Goal: Task Accomplishment & Management: Complete application form

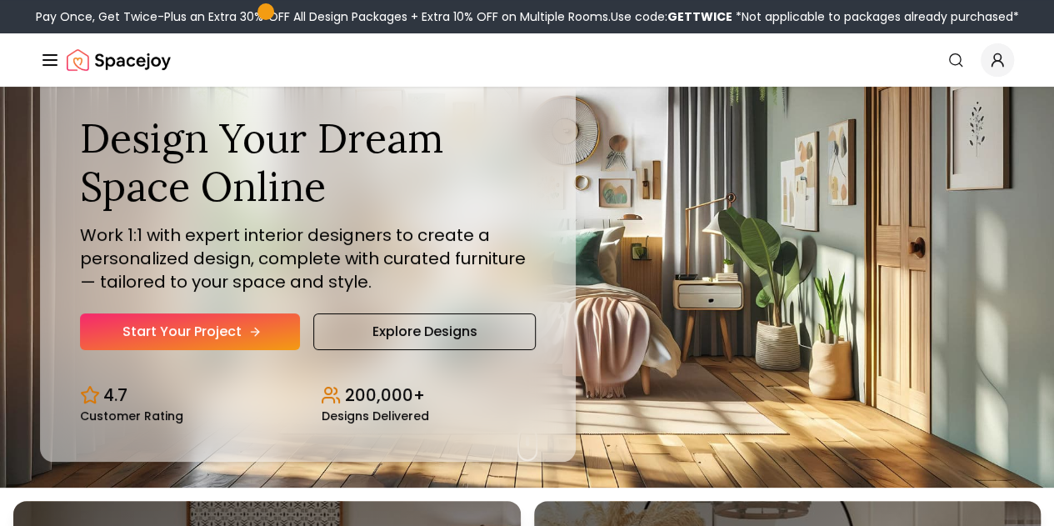
click at [223, 350] on link "Start Your Project" at bounding box center [190, 331] width 220 height 37
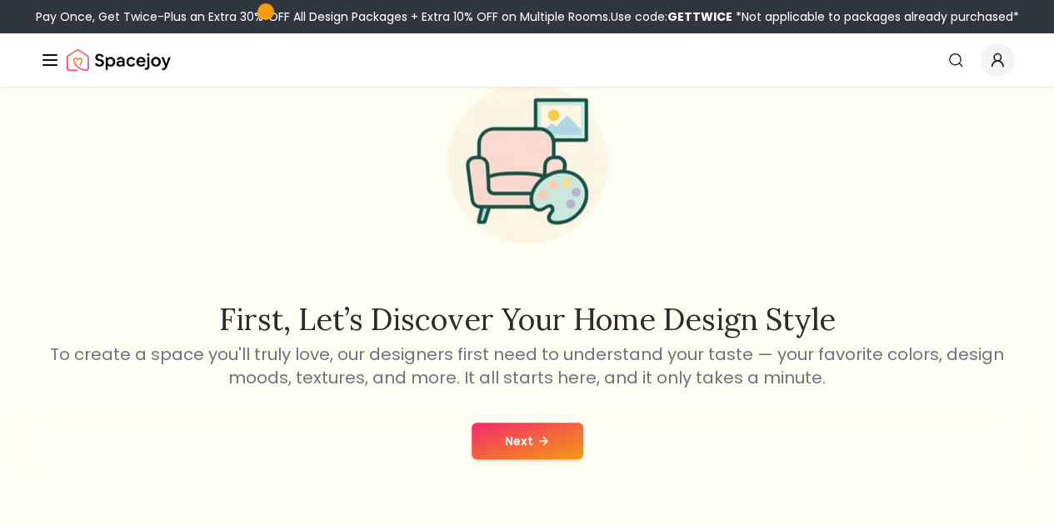
scroll to position [88, 0]
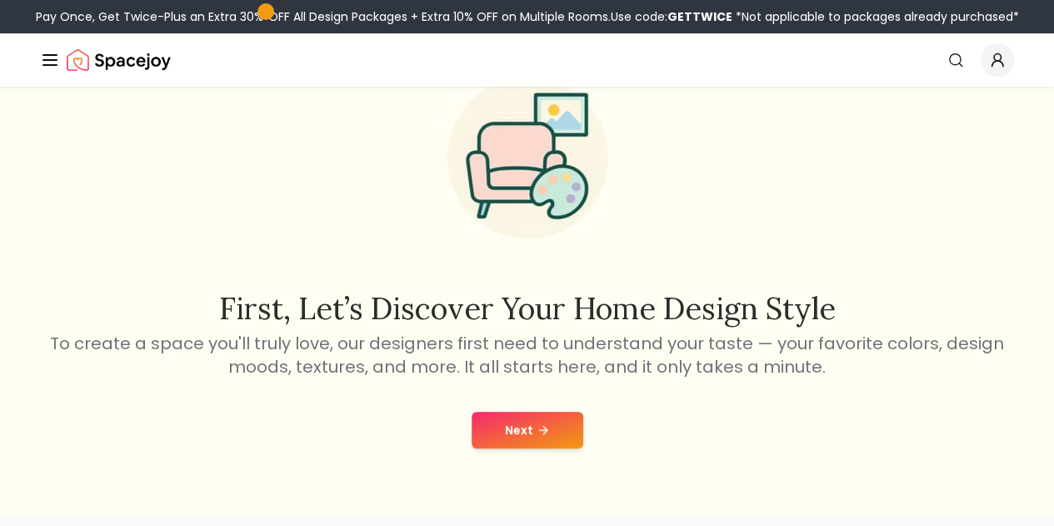
click at [517, 428] on button "Next" at bounding box center [528, 430] width 112 height 37
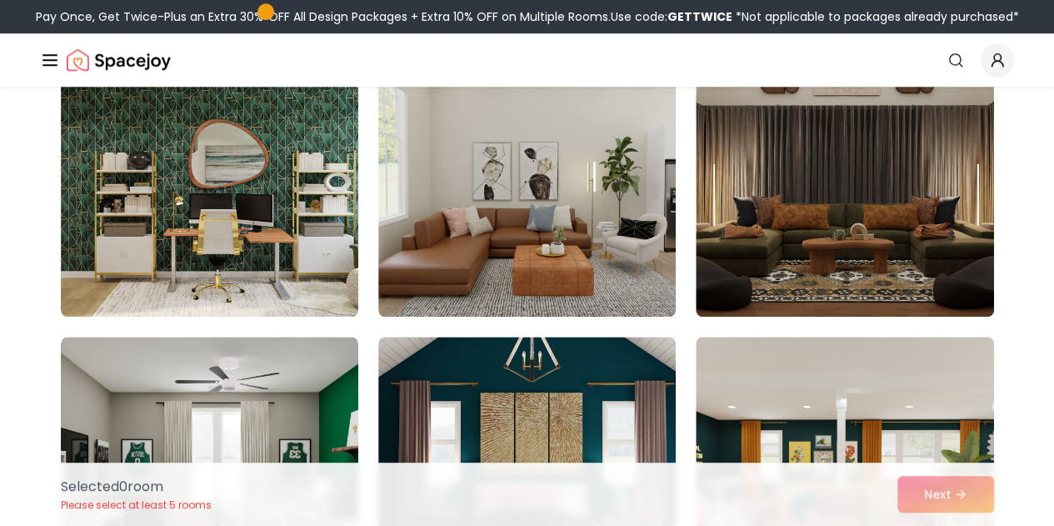
scroll to position [7123, 0]
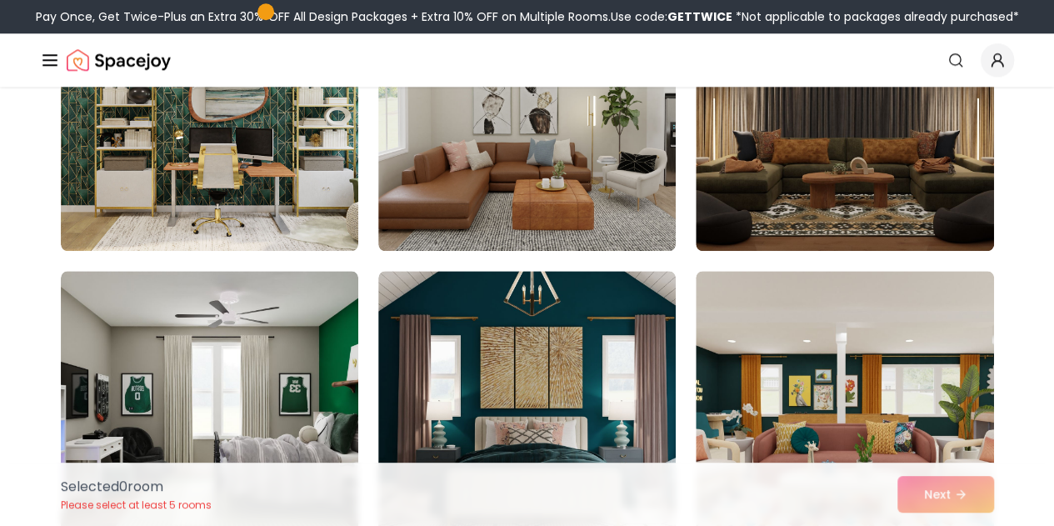
click at [539, 443] on img at bounding box center [527, 404] width 298 height 267
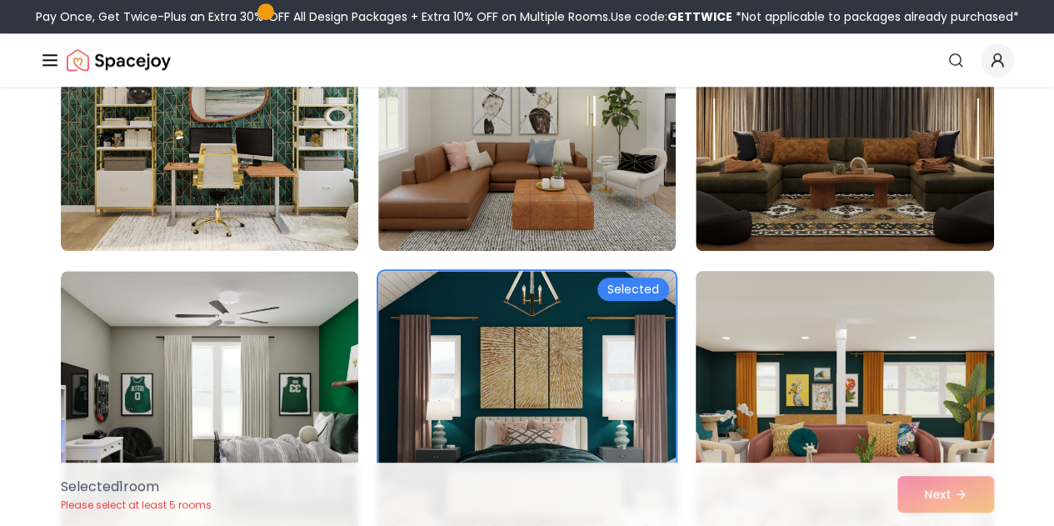
click at [788, 358] on img at bounding box center [844, 404] width 313 height 280
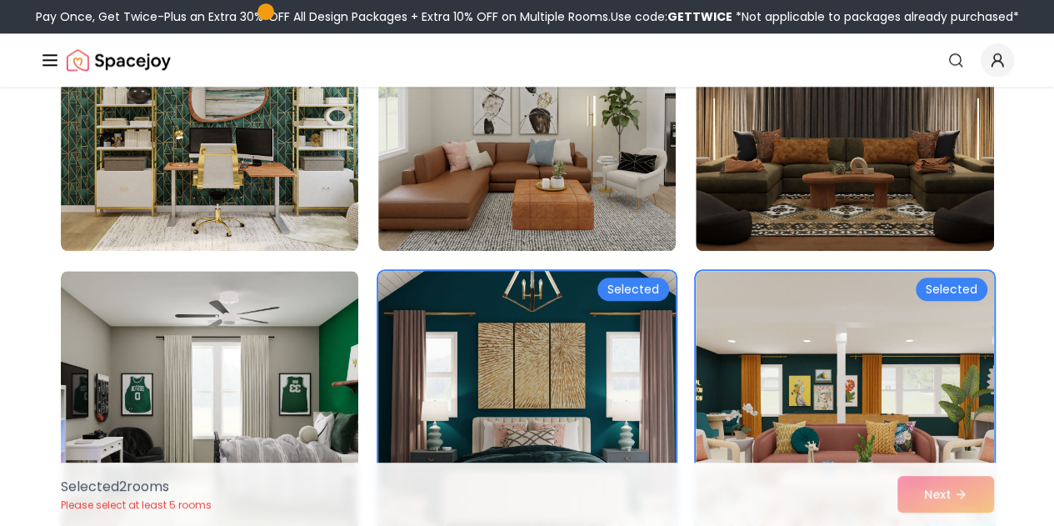
click at [668, 353] on img at bounding box center [527, 404] width 313 height 280
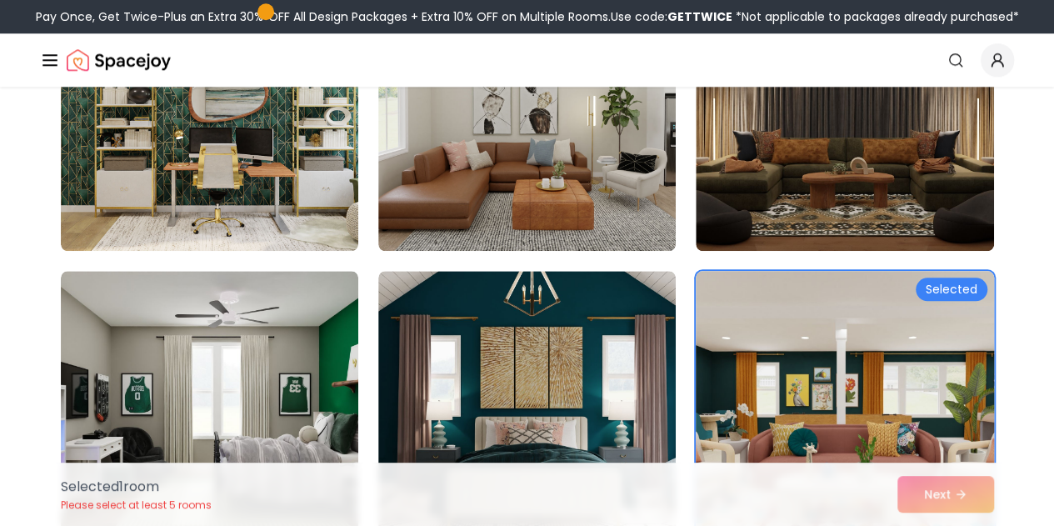
click at [747, 353] on img at bounding box center [844, 404] width 313 height 280
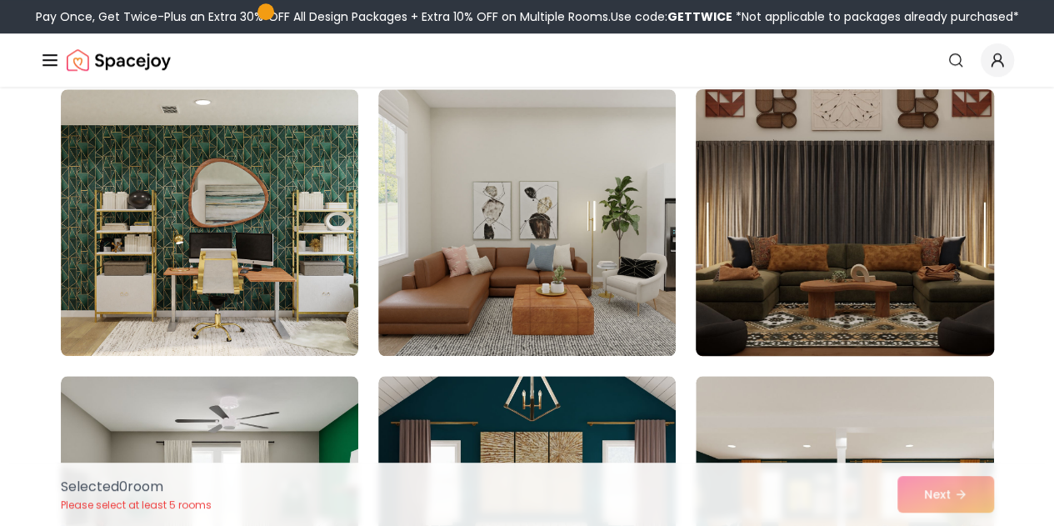
scroll to position [7019, 0]
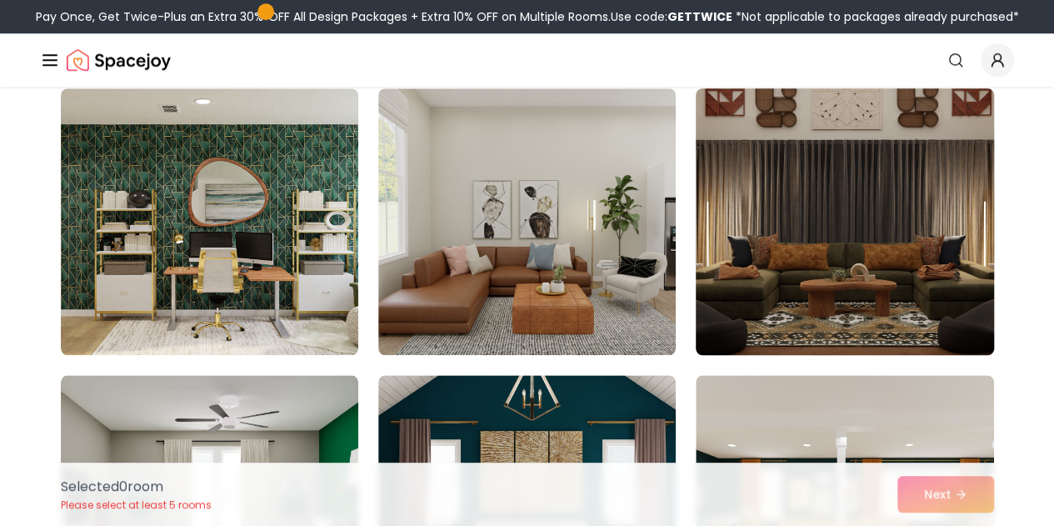
click at [798, 194] on img at bounding box center [844, 222] width 313 height 280
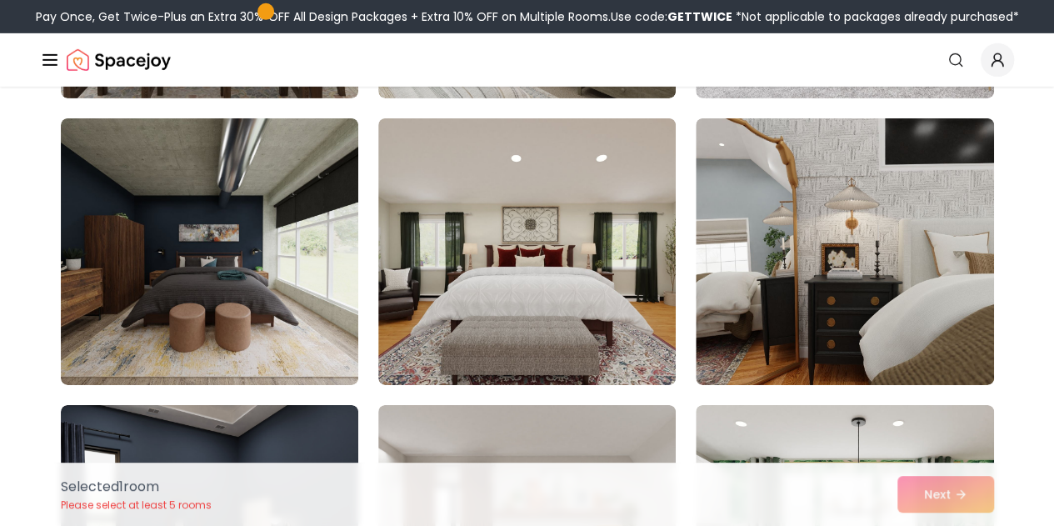
scroll to position [8985, 0]
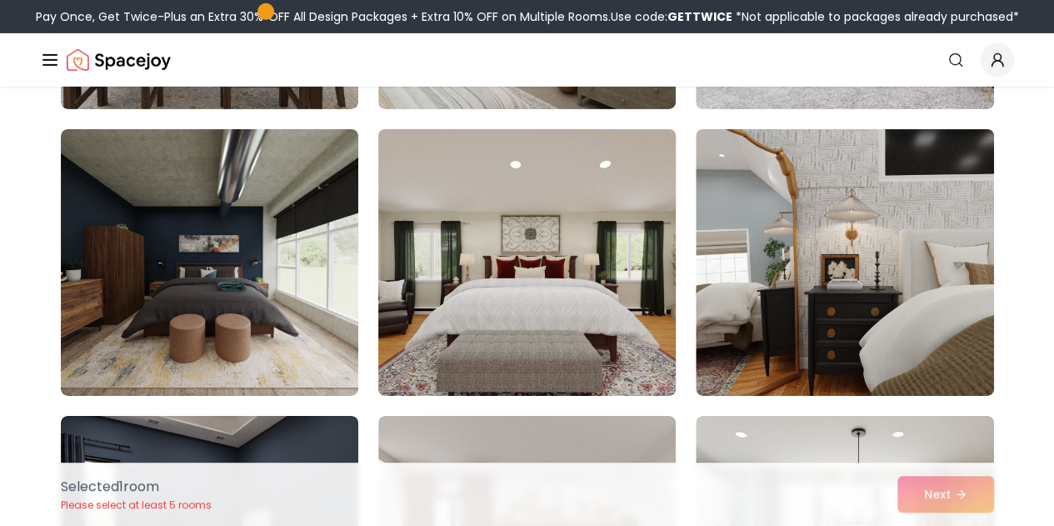
click at [637, 308] on img at bounding box center [527, 263] width 313 height 280
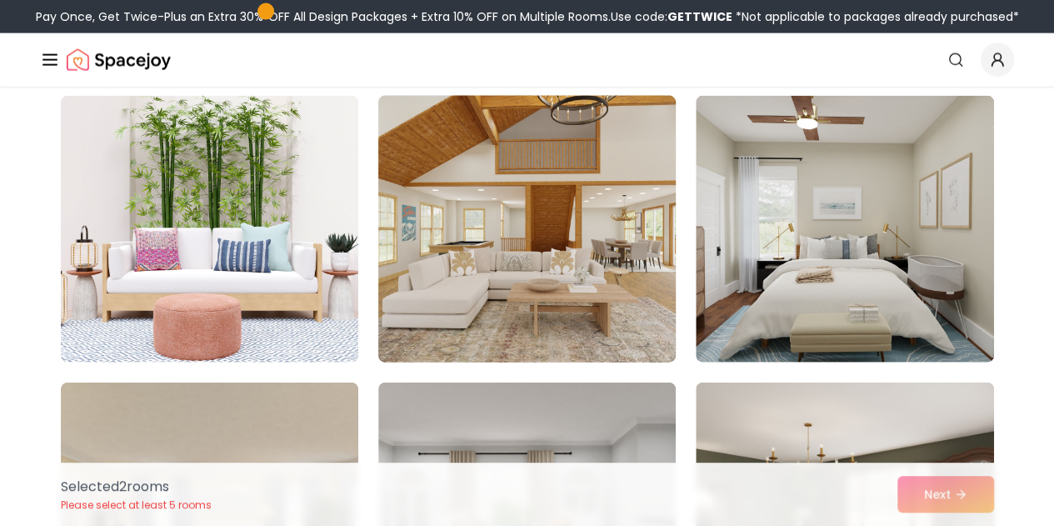
scroll to position [5004, 0]
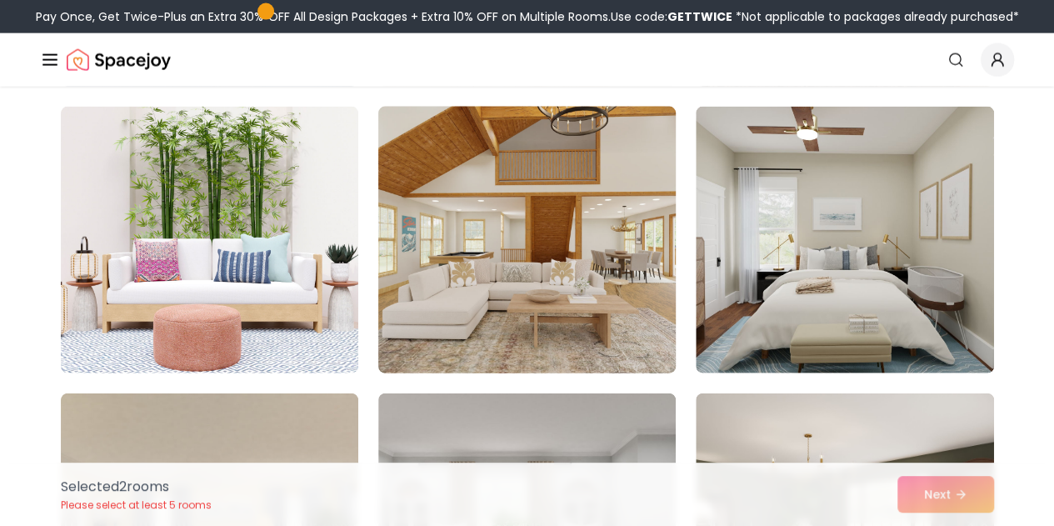
click at [610, 314] on img at bounding box center [527, 240] width 313 height 280
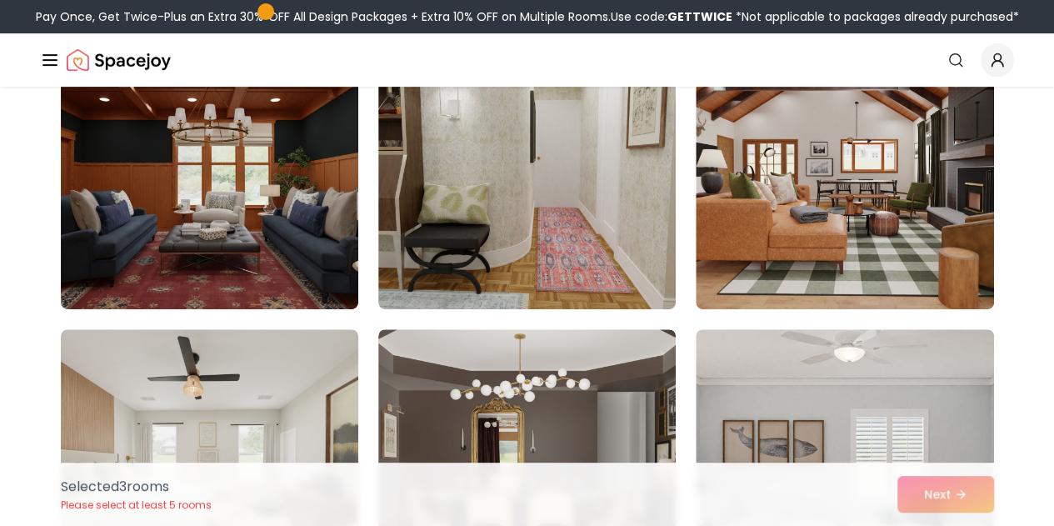
scroll to position [185, 0]
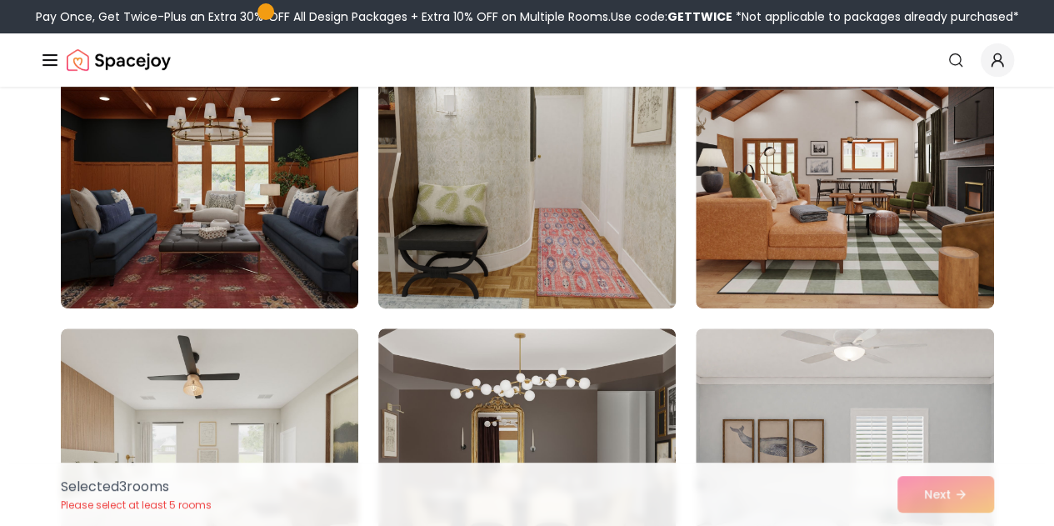
click at [587, 271] on img at bounding box center [527, 175] width 313 height 280
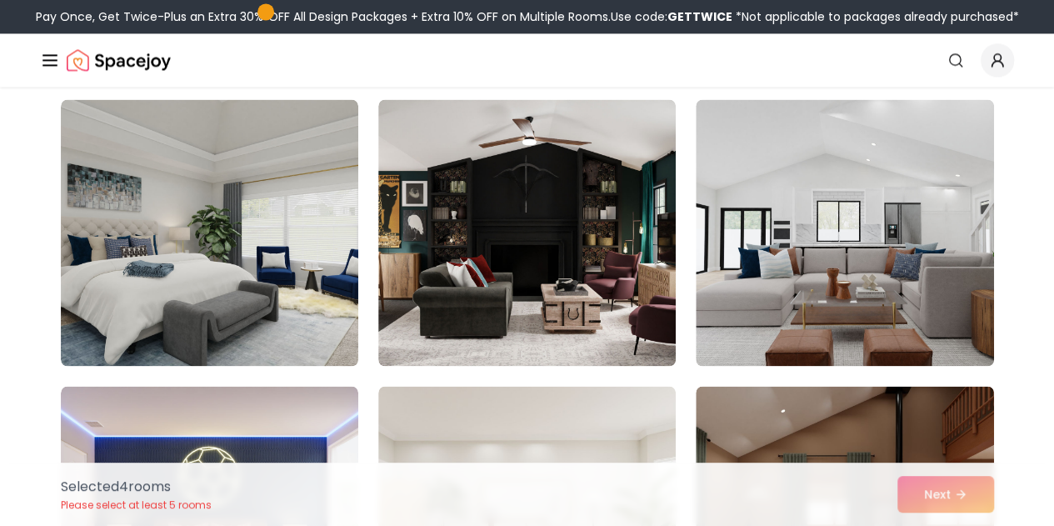
scroll to position [4430, 0]
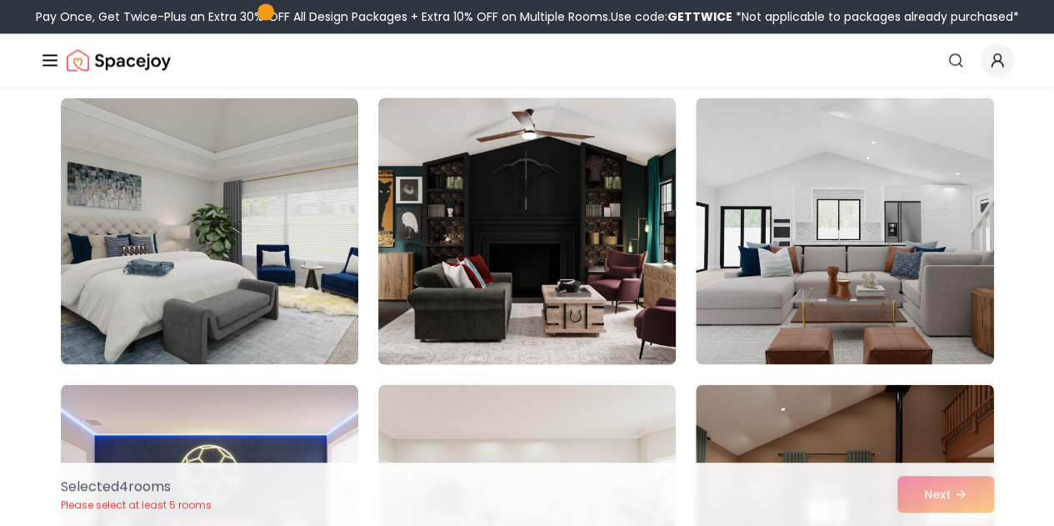
click at [588, 276] on img at bounding box center [527, 231] width 313 height 280
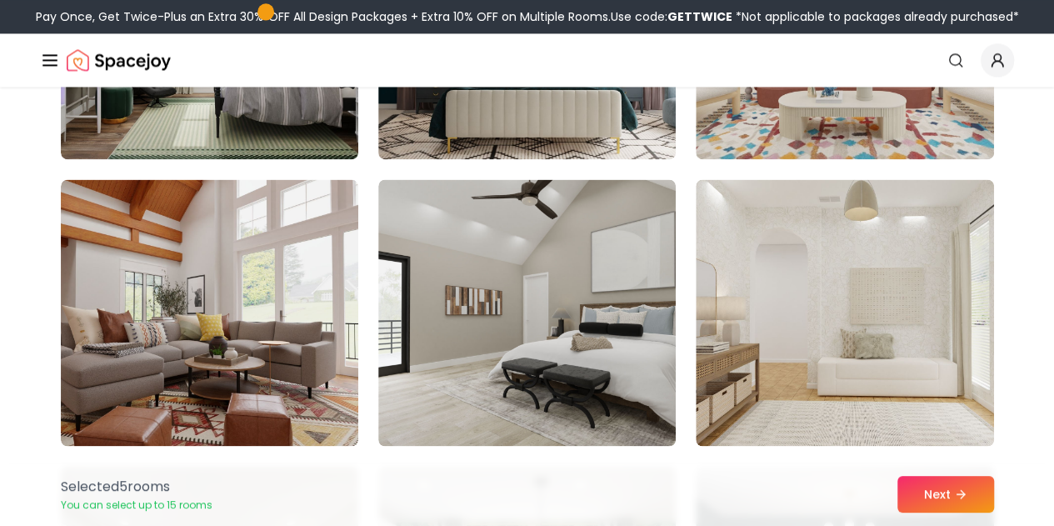
scroll to position [7503, 0]
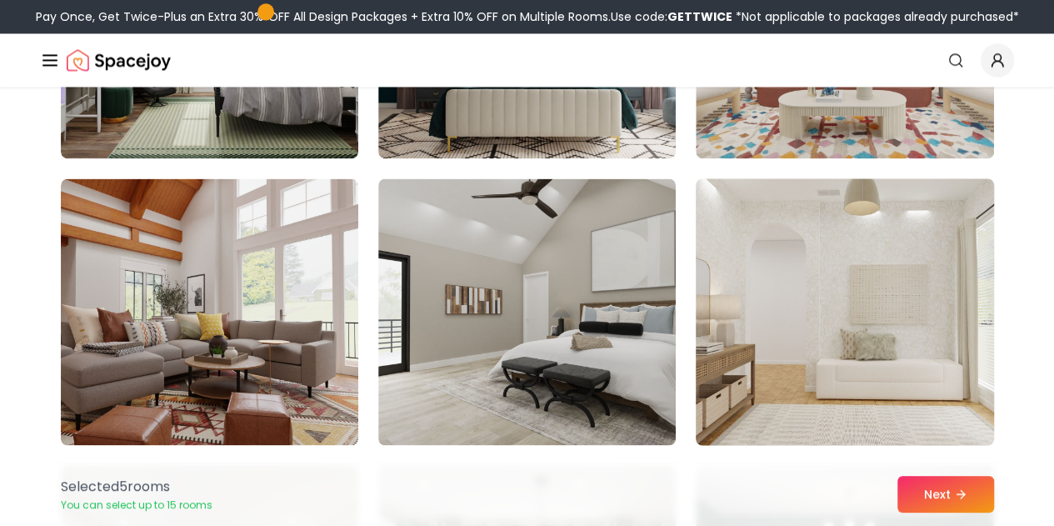
click at [772, 283] on img at bounding box center [844, 312] width 313 height 280
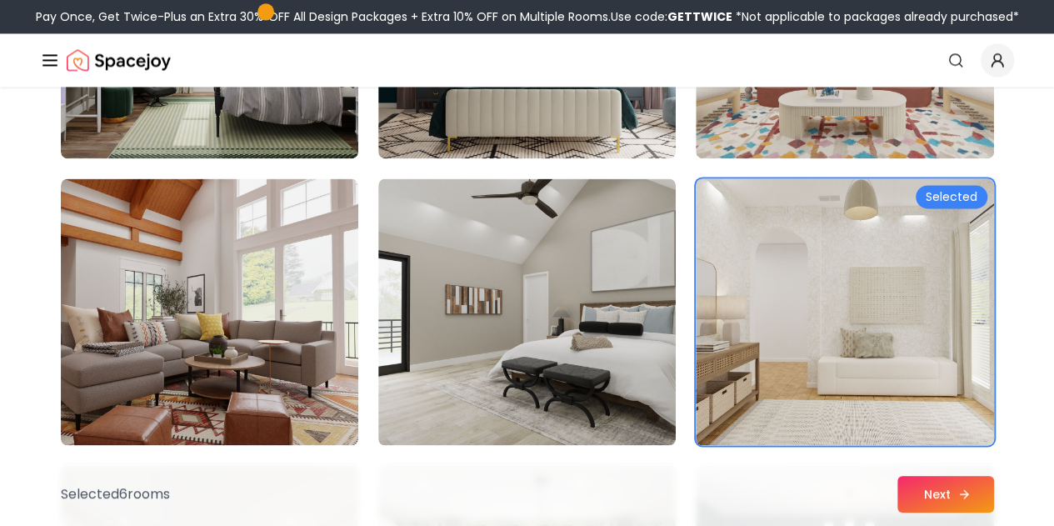
click at [920, 493] on button "Next" at bounding box center [946, 494] width 97 height 37
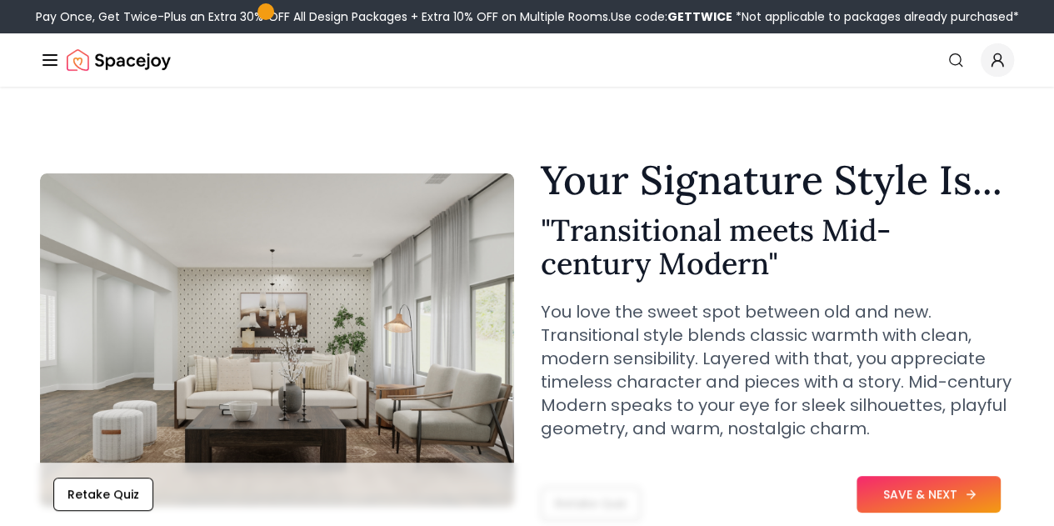
click at [927, 498] on button "SAVE & NEXT" at bounding box center [929, 494] width 144 height 37
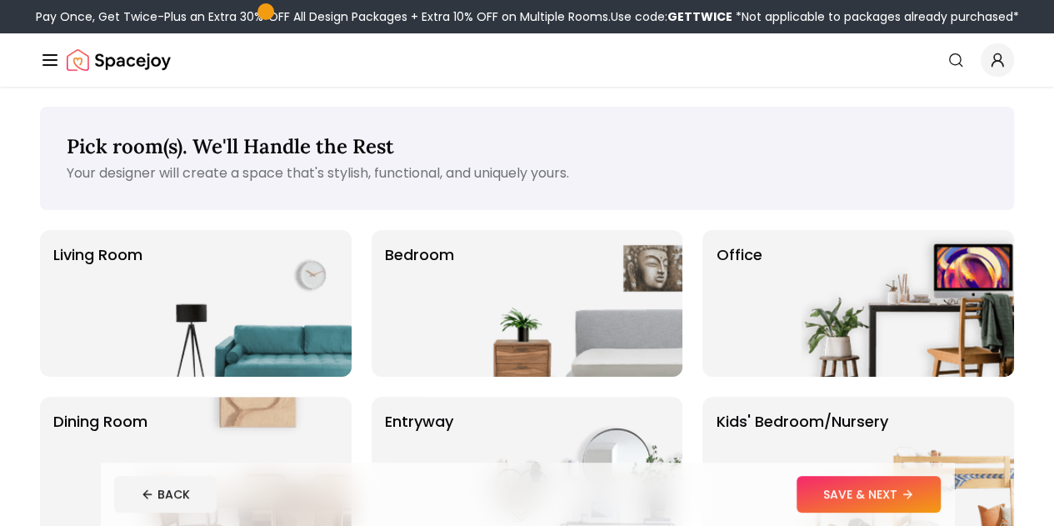
click at [0, 0] on link "AI Design" at bounding box center [0, 0] width 0 height 0
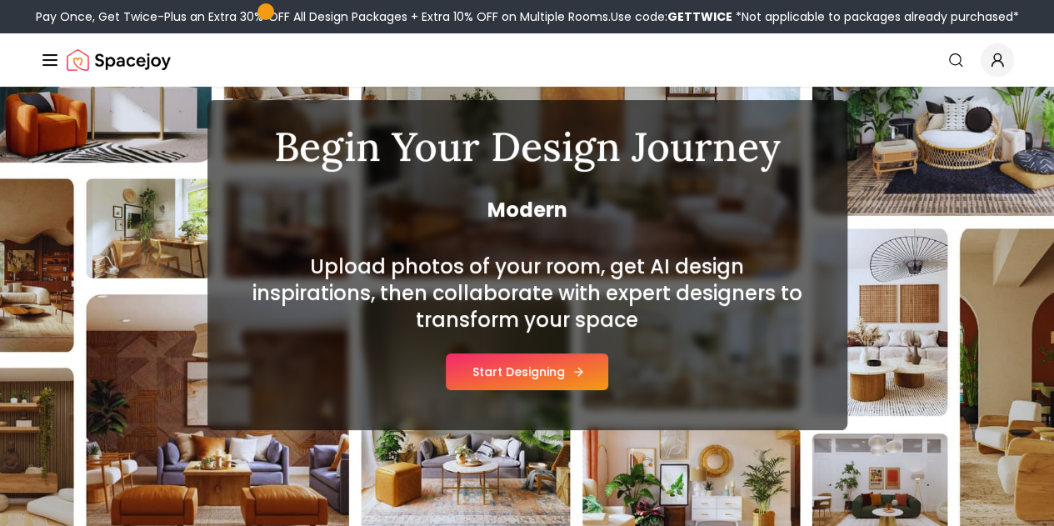
scroll to position [116, 0]
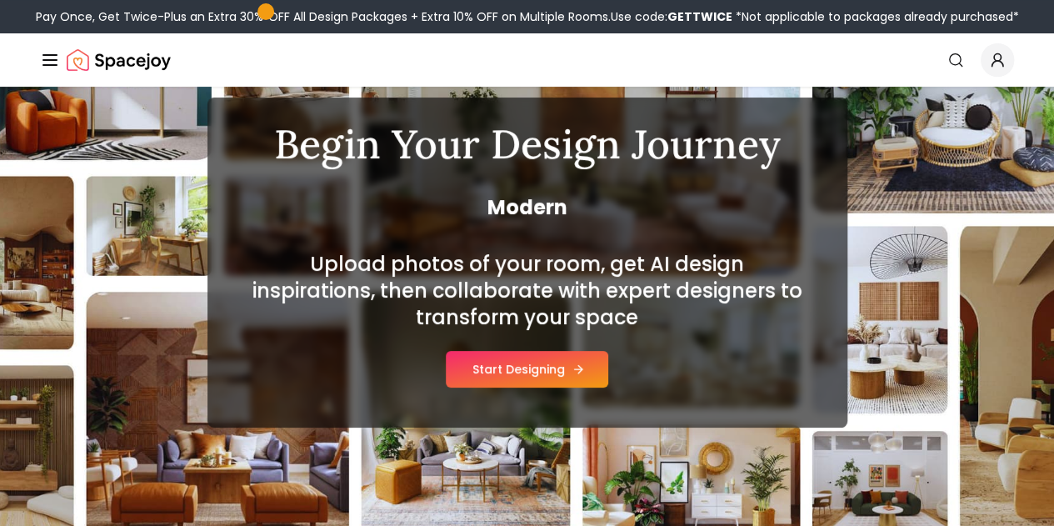
click at [491, 378] on button "Start Designing" at bounding box center [527, 369] width 163 height 37
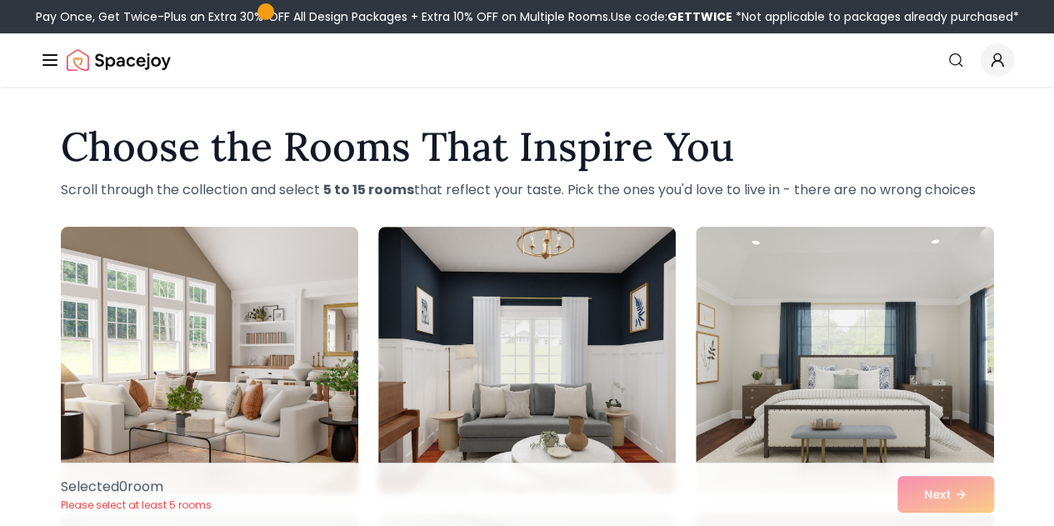
click at [0, 0] on button "Design Portfolio" at bounding box center [0, 0] width 0 height 0
click at [0, 0] on img "Main" at bounding box center [0, 0] width 0 height 0
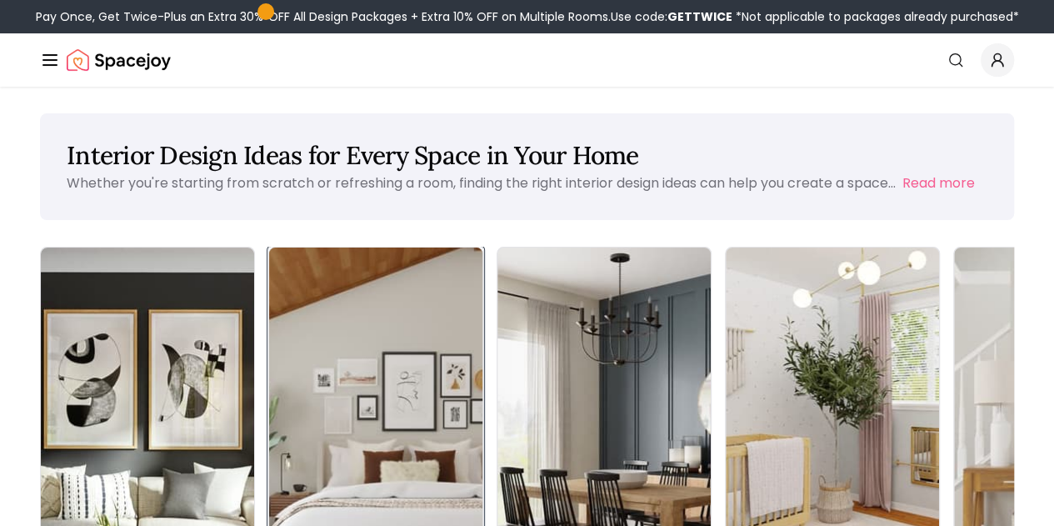
click at [277, 336] on img at bounding box center [376, 436] width 224 height 396
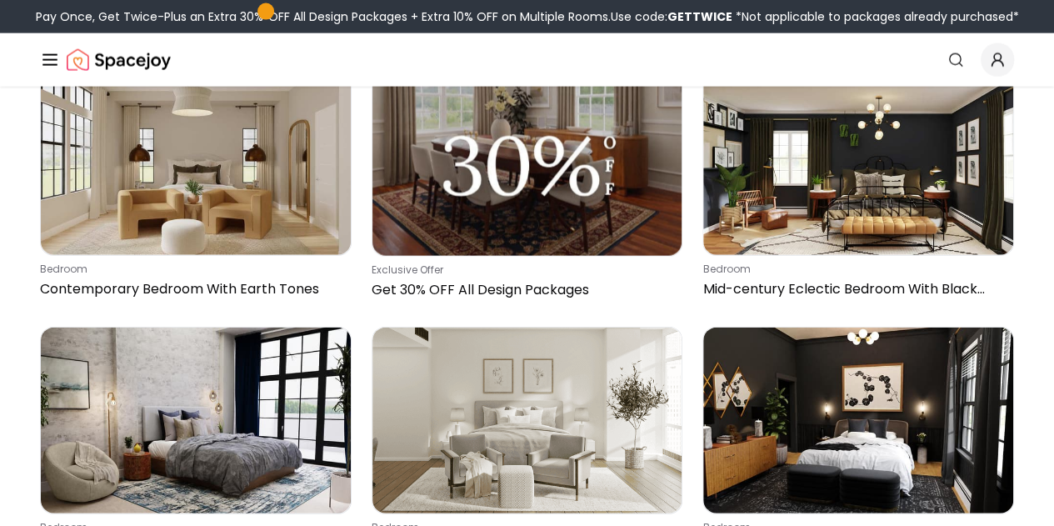
scroll to position [10978, 0]
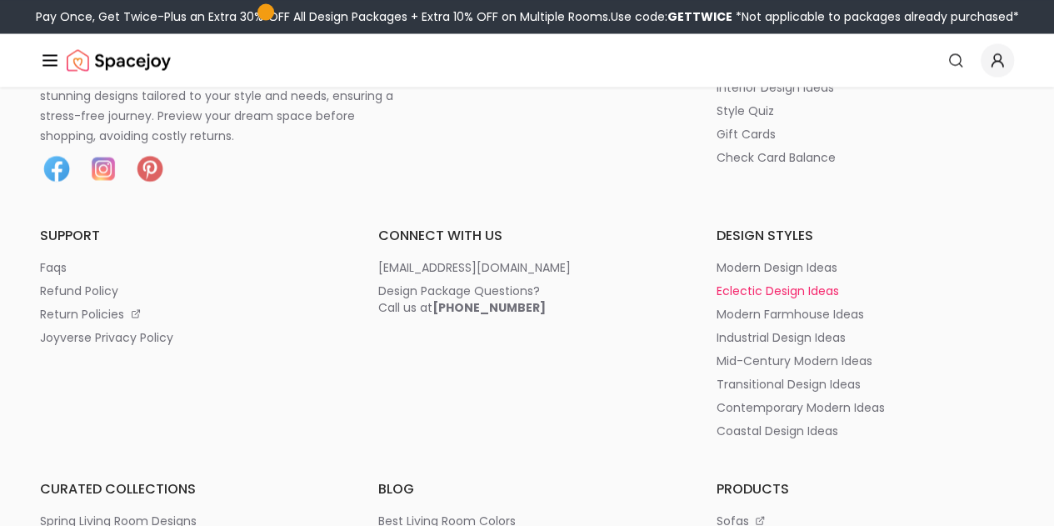
click at [716, 282] on p "eclectic design ideas" at bounding box center [777, 290] width 123 height 17
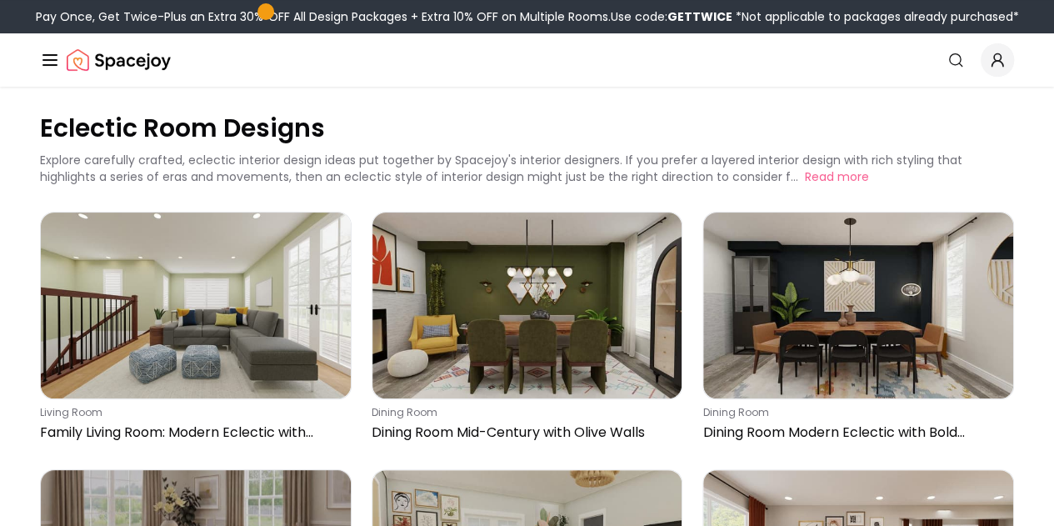
click at [0, 0] on div "Room Designs" at bounding box center [0, 0] width 0 height 0
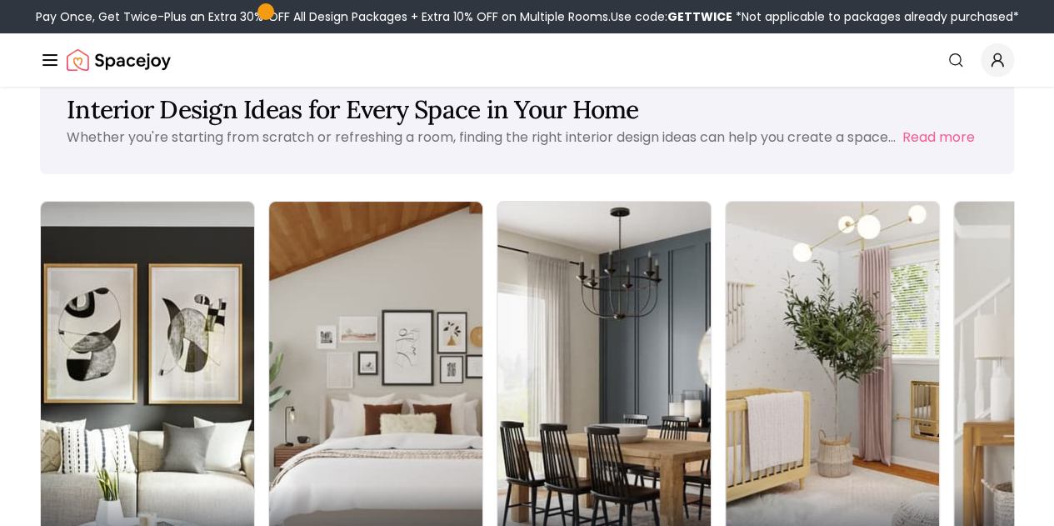
click at [0, 0] on img "Main" at bounding box center [0, 0] width 0 height 0
click at [0, 0] on div "Room Designs" at bounding box center [0, 0] width 0 height 0
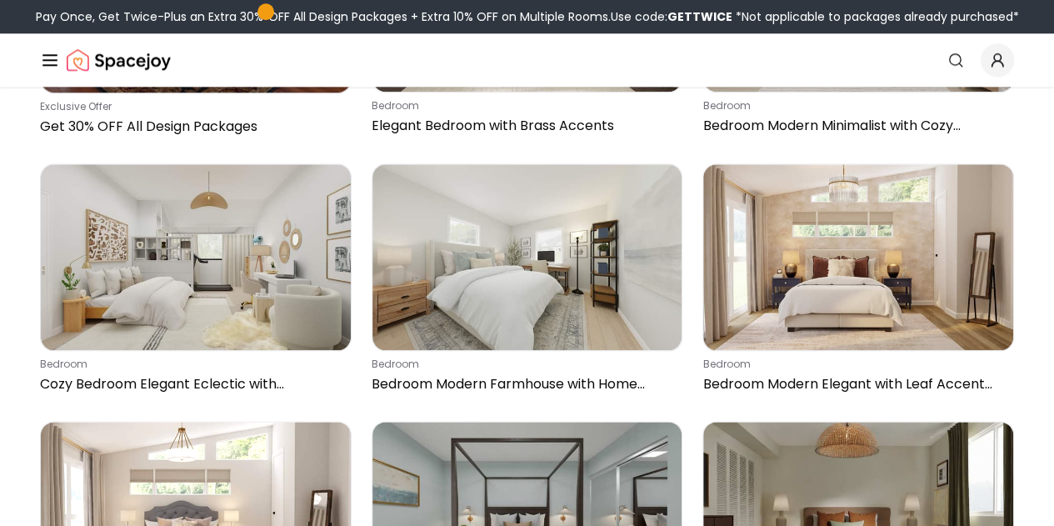
scroll to position [3948, 0]
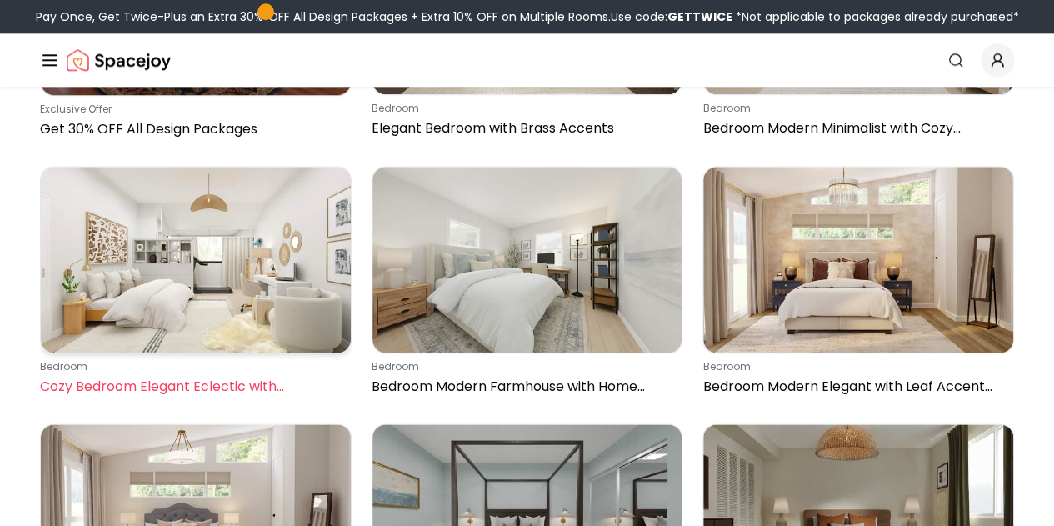
click at [295, 246] on img at bounding box center [196, 260] width 310 height 186
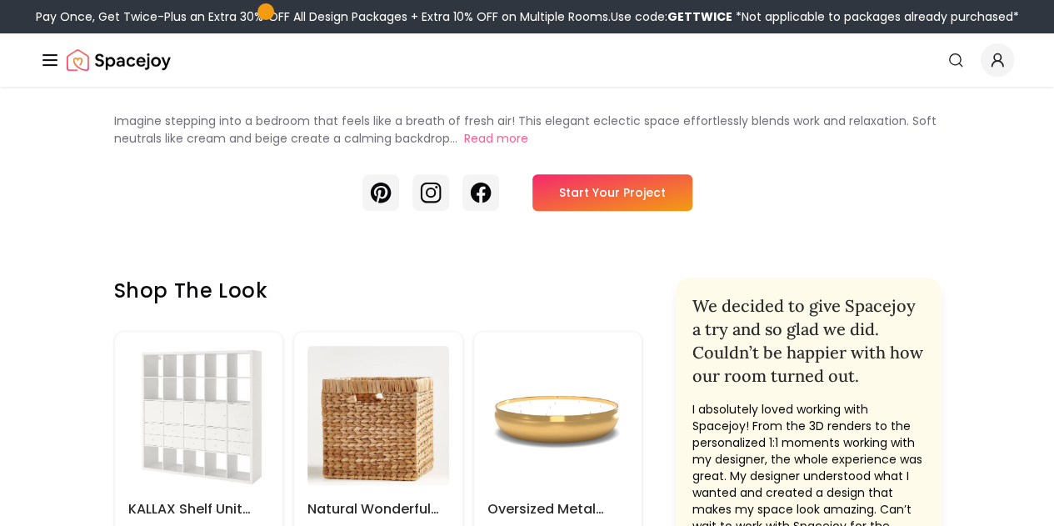
scroll to position [321, 0]
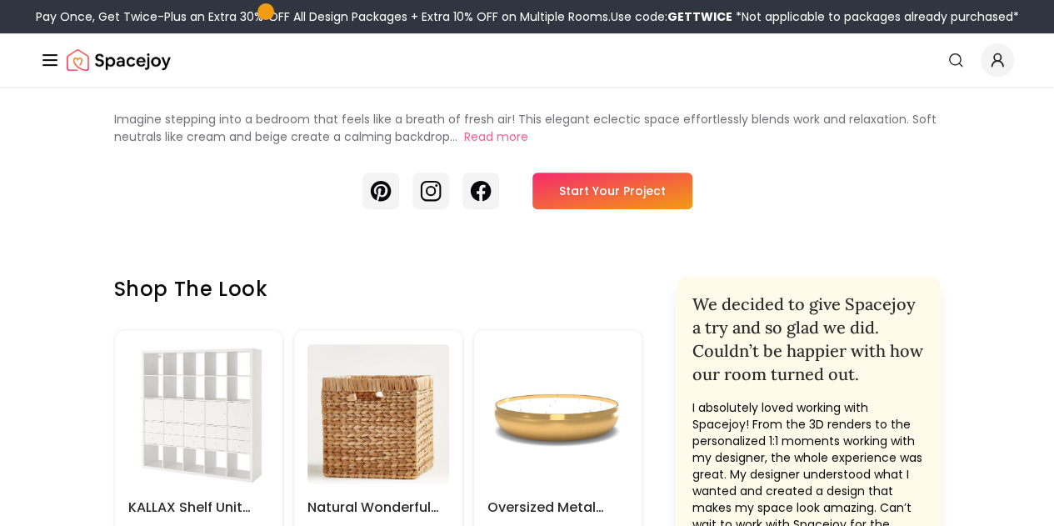
click at [593, 209] on link "Start Your Project" at bounding box center [613, 191] width 160 height 37
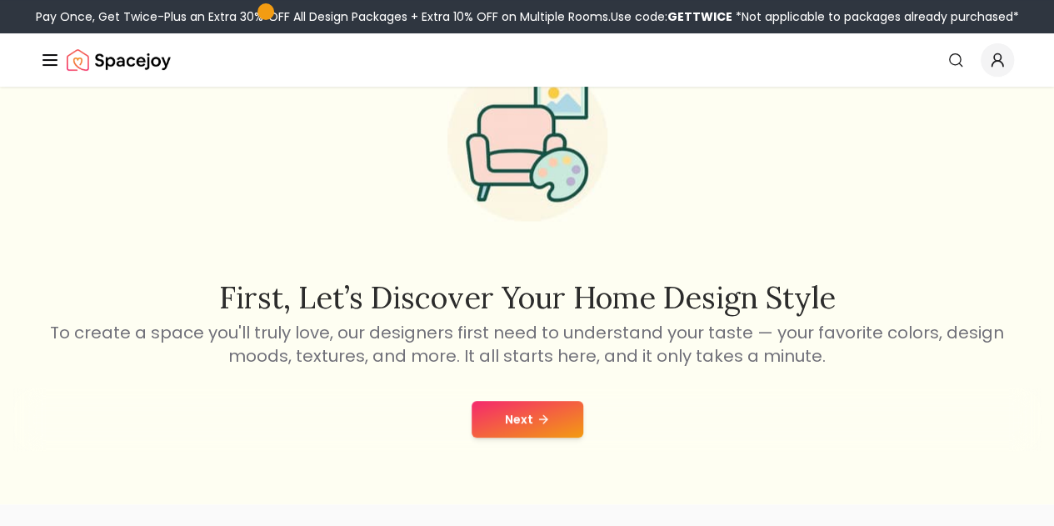
scroll to position [100, 0]
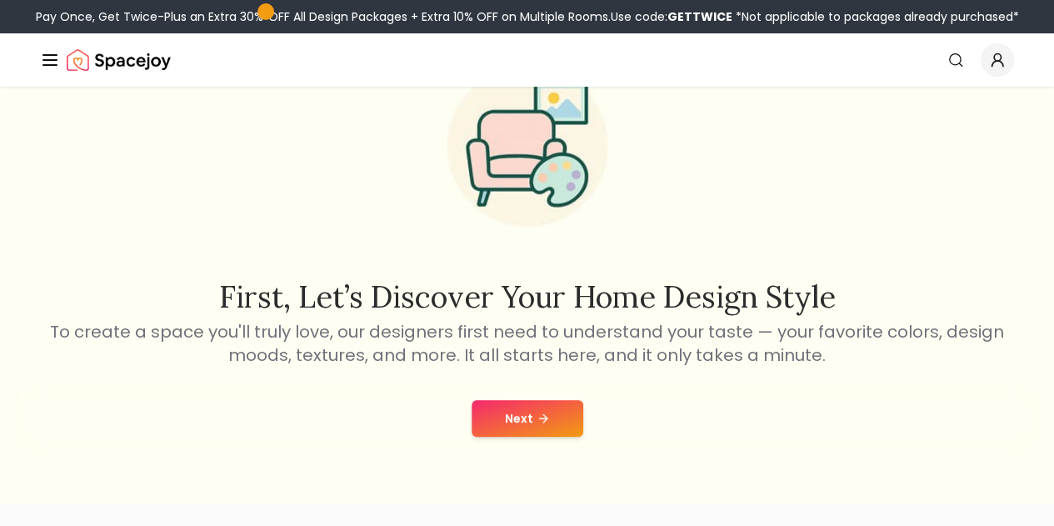
click at [551, 424] on button "Next" at bounding box center [528, 418] width 112 height 37
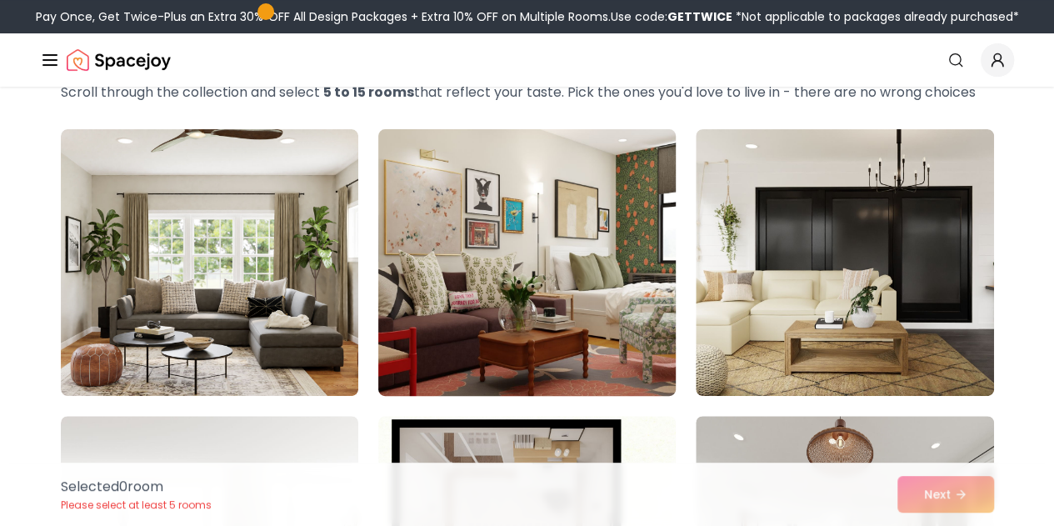
scroll to position [98, 0]
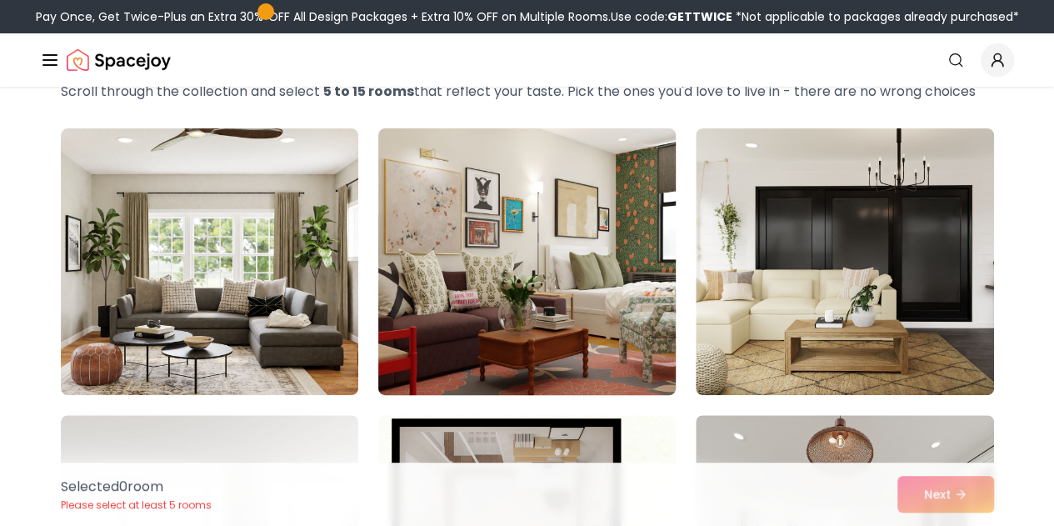
click at [575, 367] on img at bounding box center [527, 262] width 313 height 280
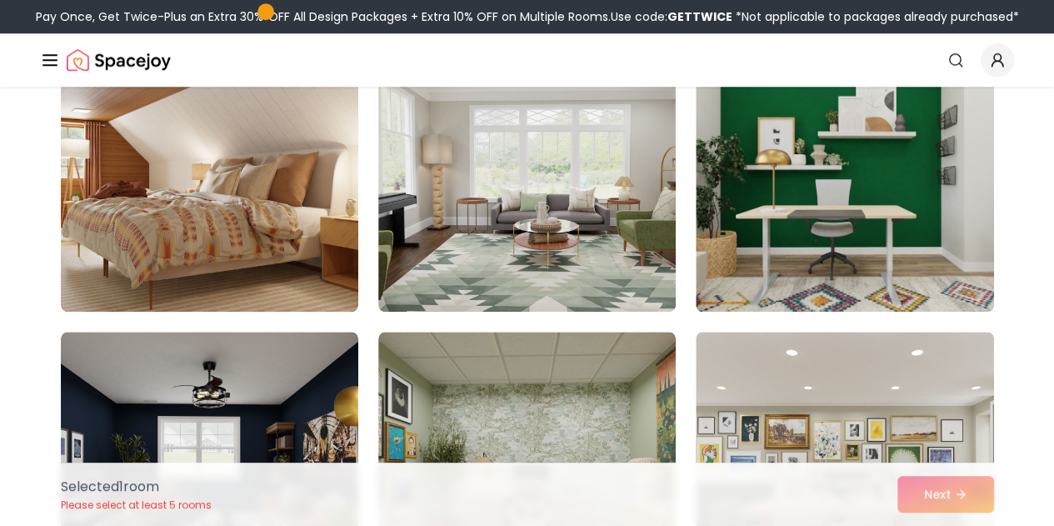
scroll to position [3916, 0]
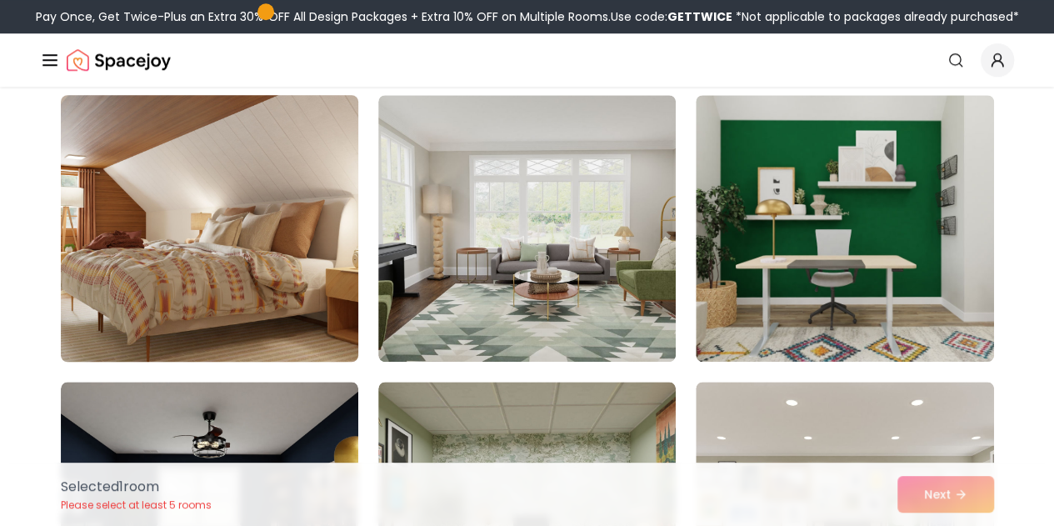
click at [335, 299] on img at bounding box center [209, 228] width 313 height 280
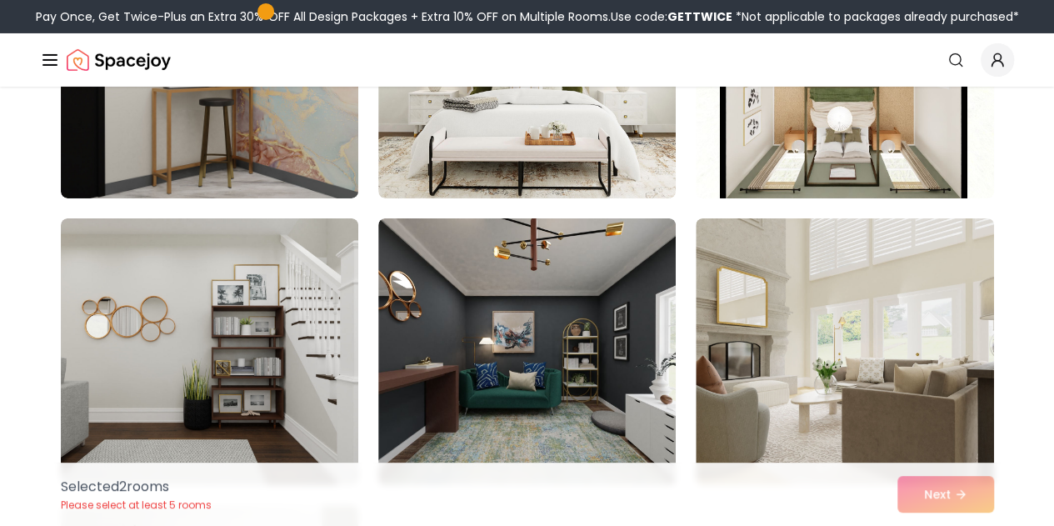
scroll to position [9173, 0]
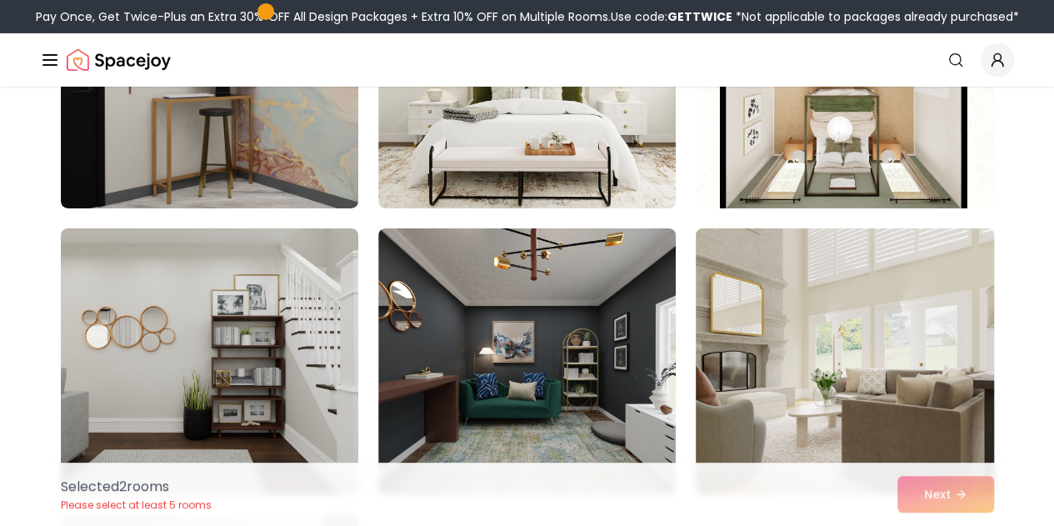
click at [877, 283] on img at bounding box center [844, 362] width 313 height 280
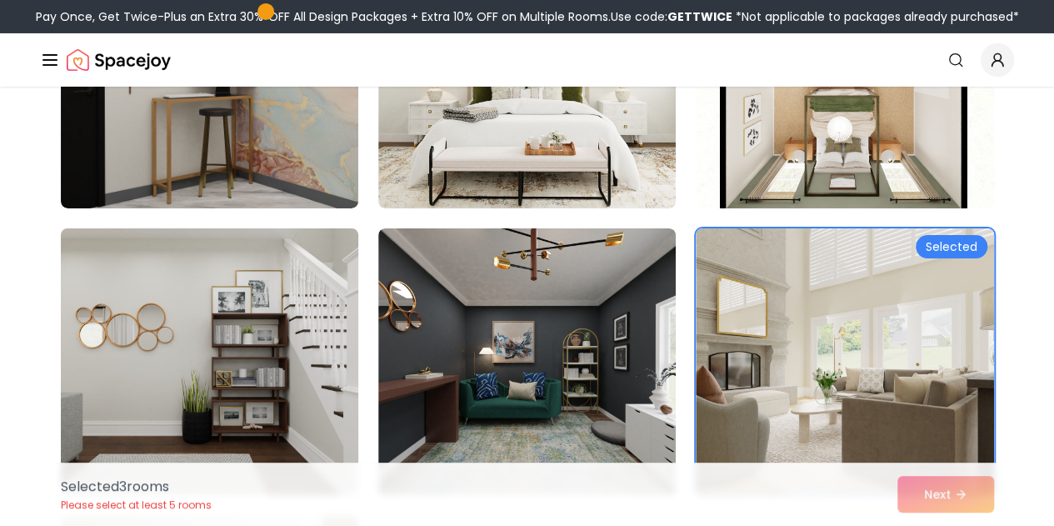
click at [248, 359] on img at bounding box center [209, 362] width 313 height 280
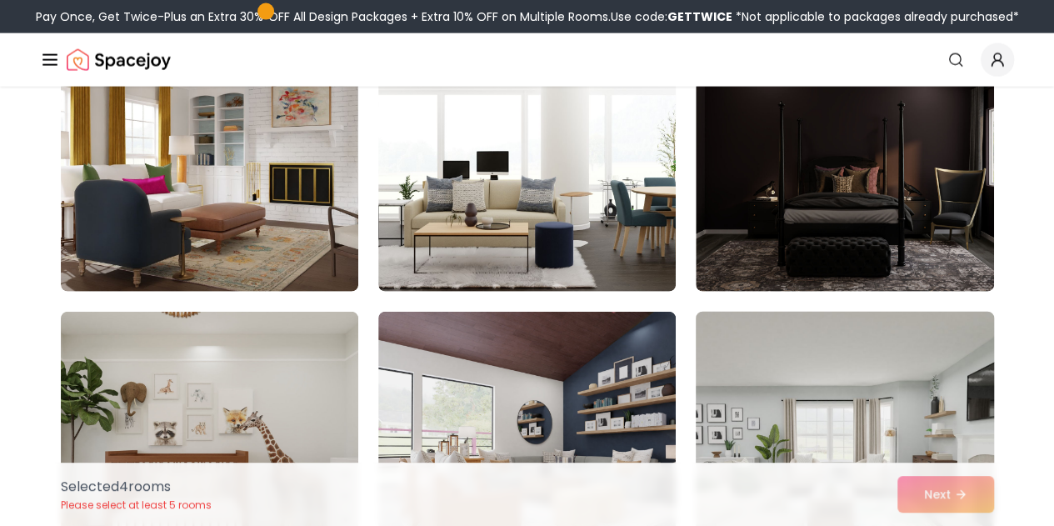
scroll to position [8231, 0]
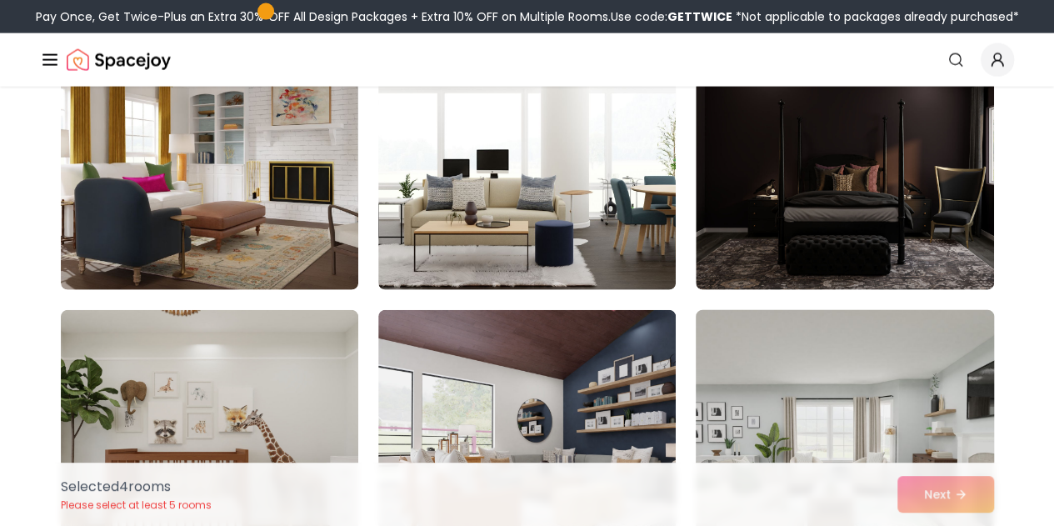
click at [818, 347] on img at bounding box center [844, 443] width 313 height 280
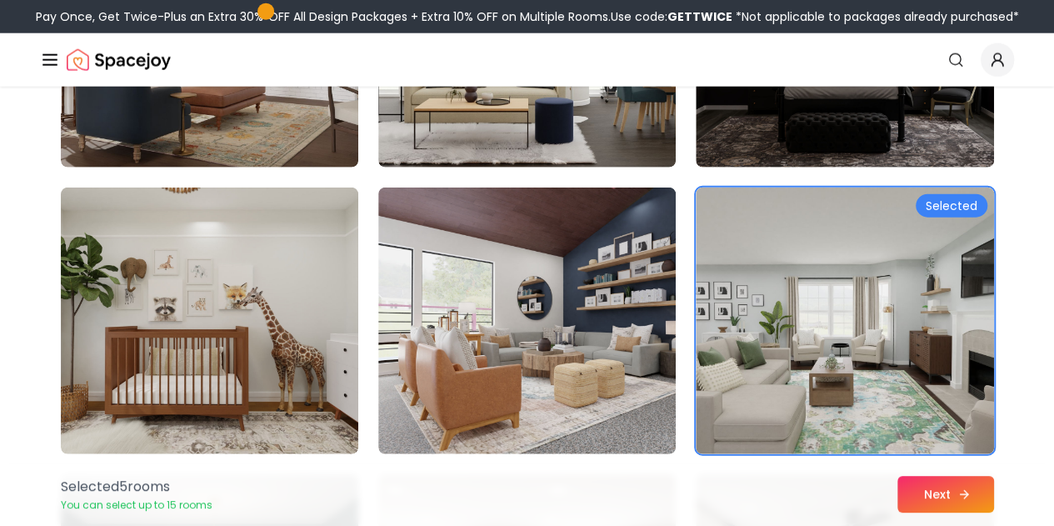
click at [940, 499] on button "Next" at bounding box center [946, 494] width 97 height 37
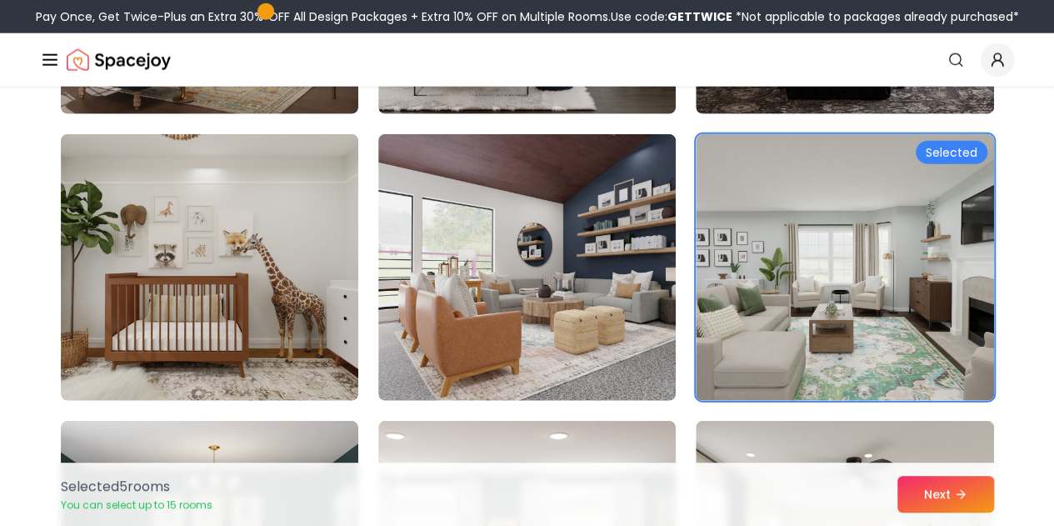
scroll to position [8354, 0]
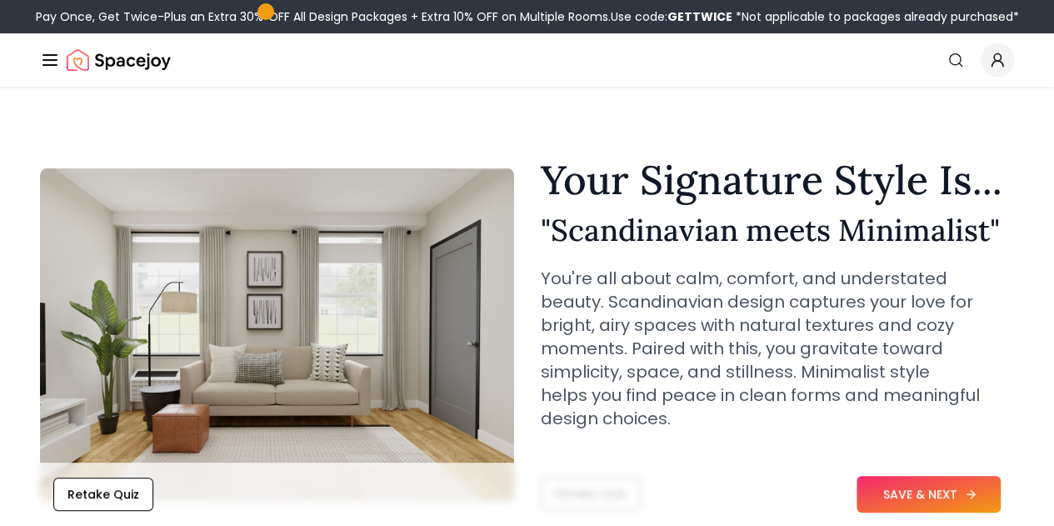
click at [928, 486] on button "SAVE & NEXT" at bounding box center [929, 494] width 144 height 37
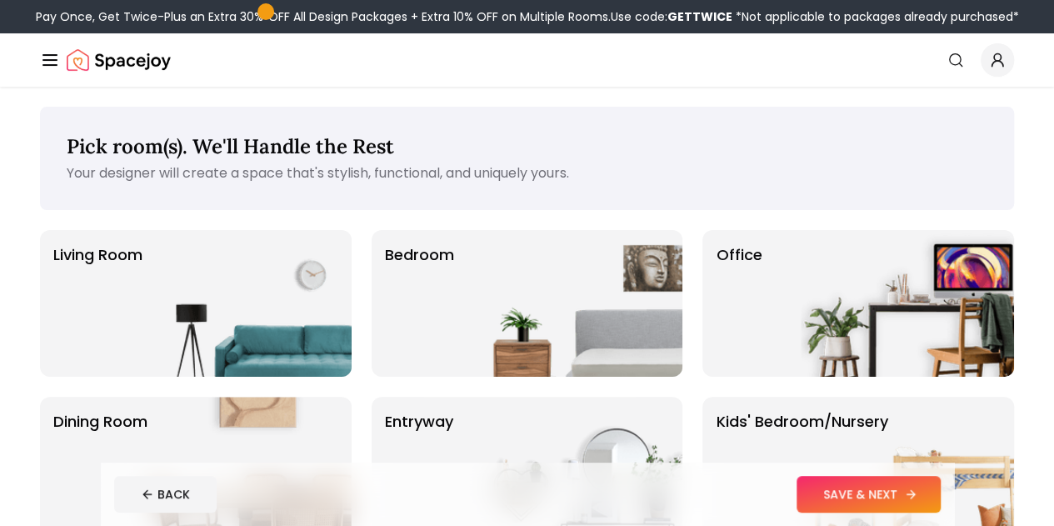
click at [903, 483] on button "SAVE & NEXT" at bounding box center [869, 494] width 144 height 37
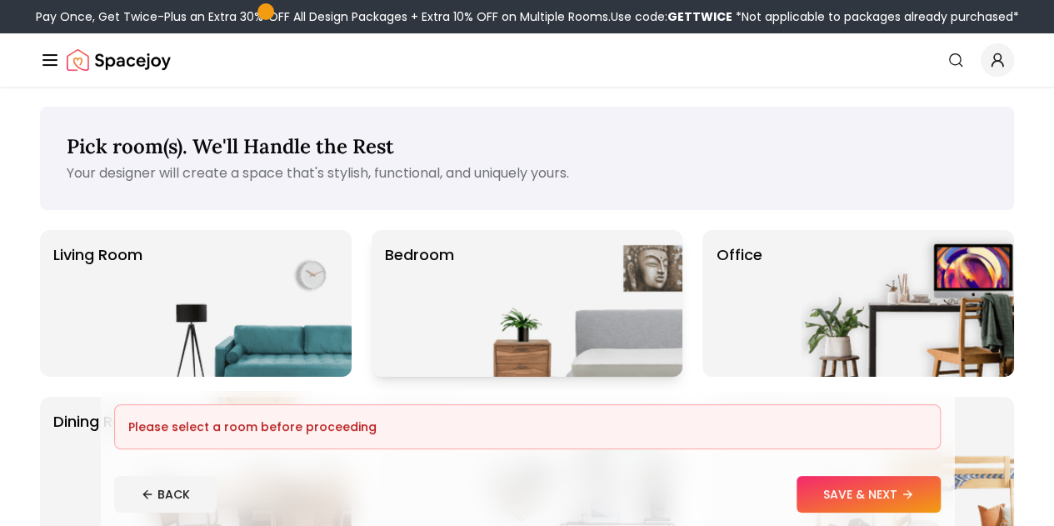
click at [542, 316] on img at bounding box center [575, 303] width 213 height 147
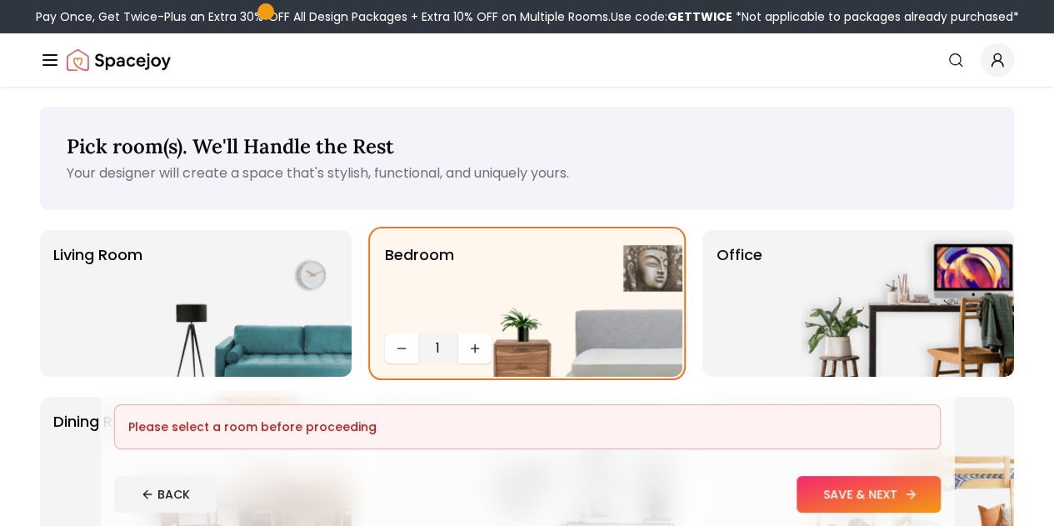
click at [935, 488] on button "SAVE & NEXT" at bounding box center [869, 494] width 144 height 37
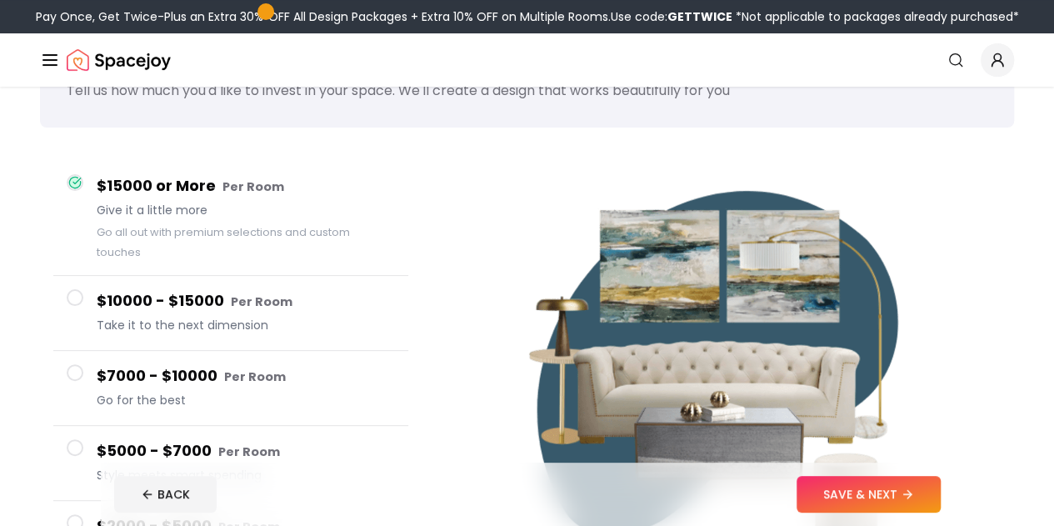
scroll to position [82, 0]
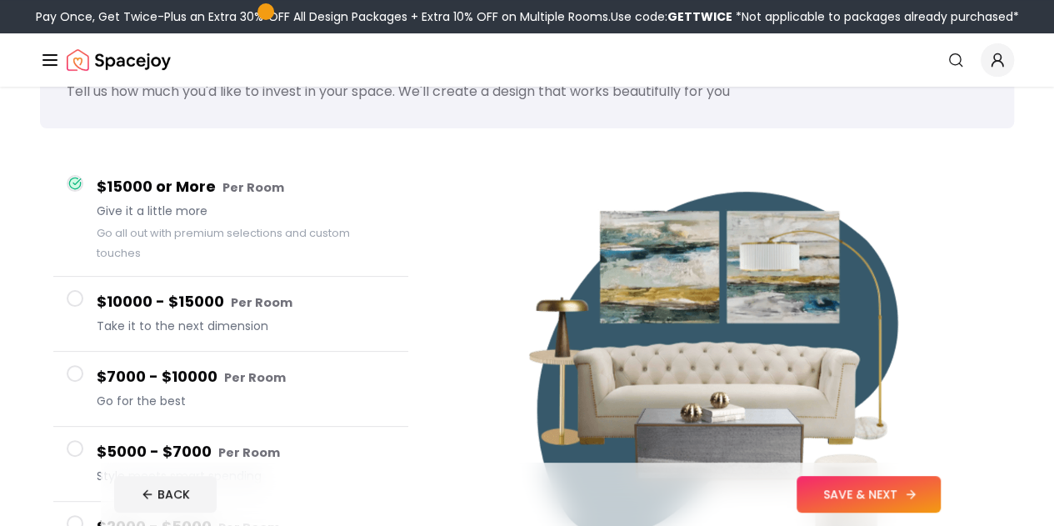
click at [933, 496] on button "SAVE & NEXT" at bounding box center [869, 494] width 144 height 37
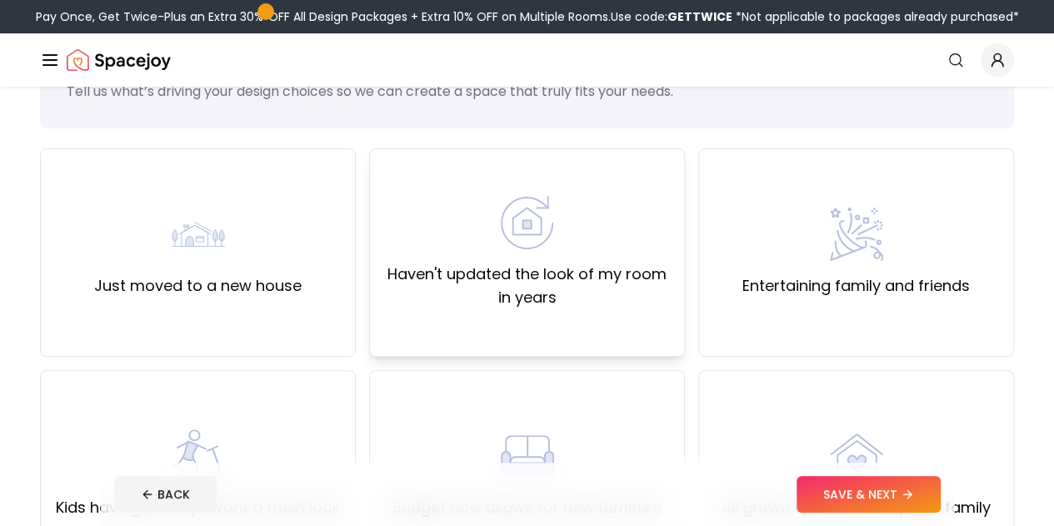
click at [659, 311] on div "Haven't updated the look of my room in years" at bounding box center [527, 252] width 316 height 208
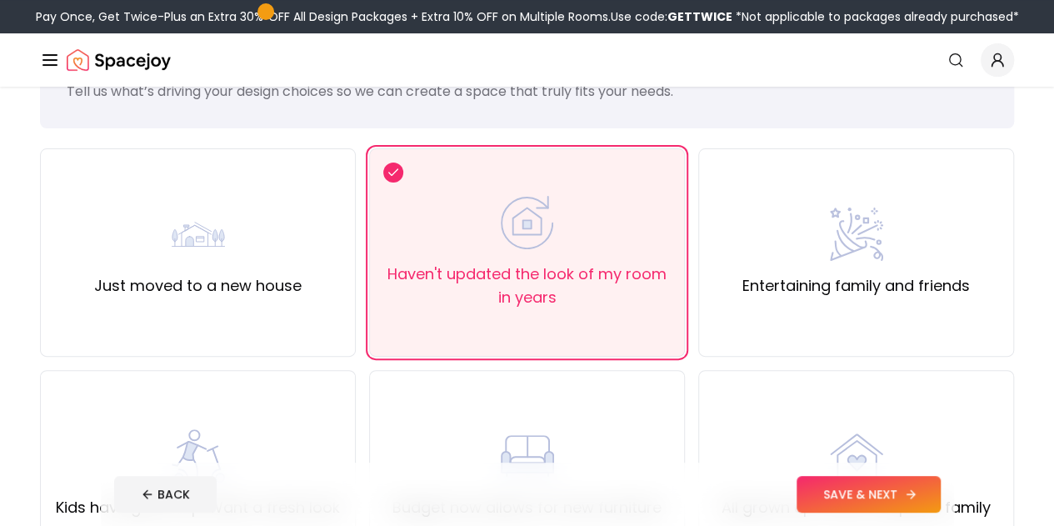
click at [928, 493] on button "SAVE & NEXT" at bounding box center [869, 494] width 144 height 37
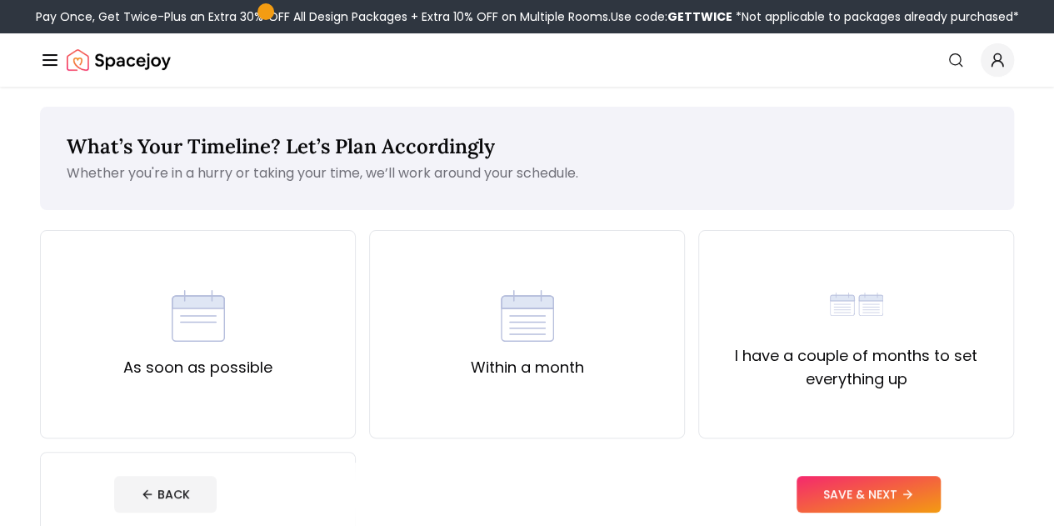
click at [0, 0] on button "How It Works" at bounding box center [0, 0] width 0 height 0
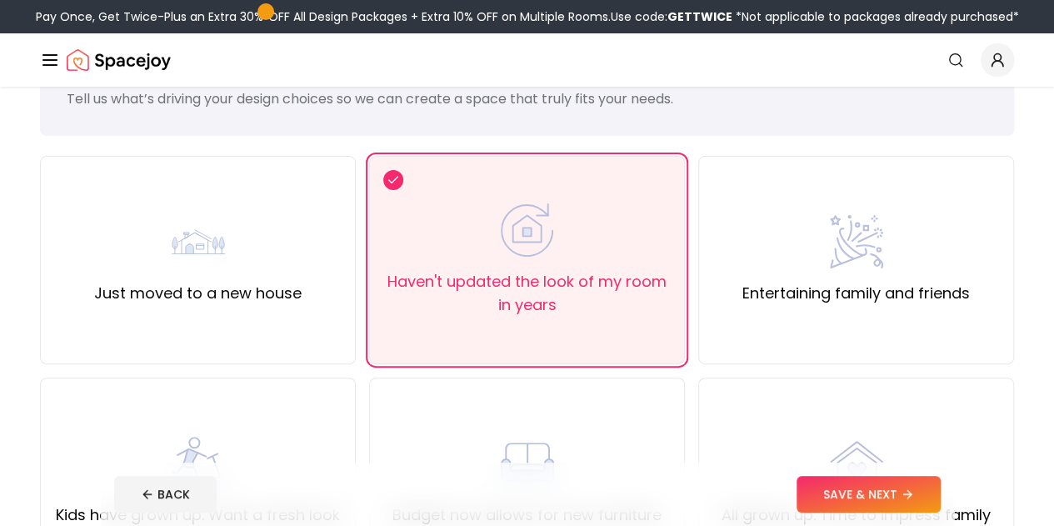
scroll to position [82, 0]
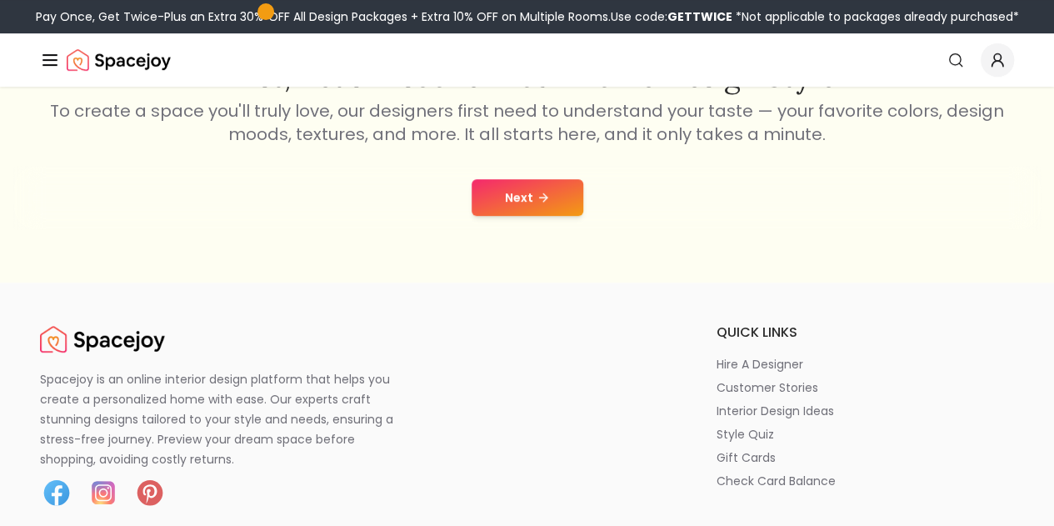
scroll to position [348, 0]
